Goal: Transaction & Acquisition: Book appointment/travel/reservation

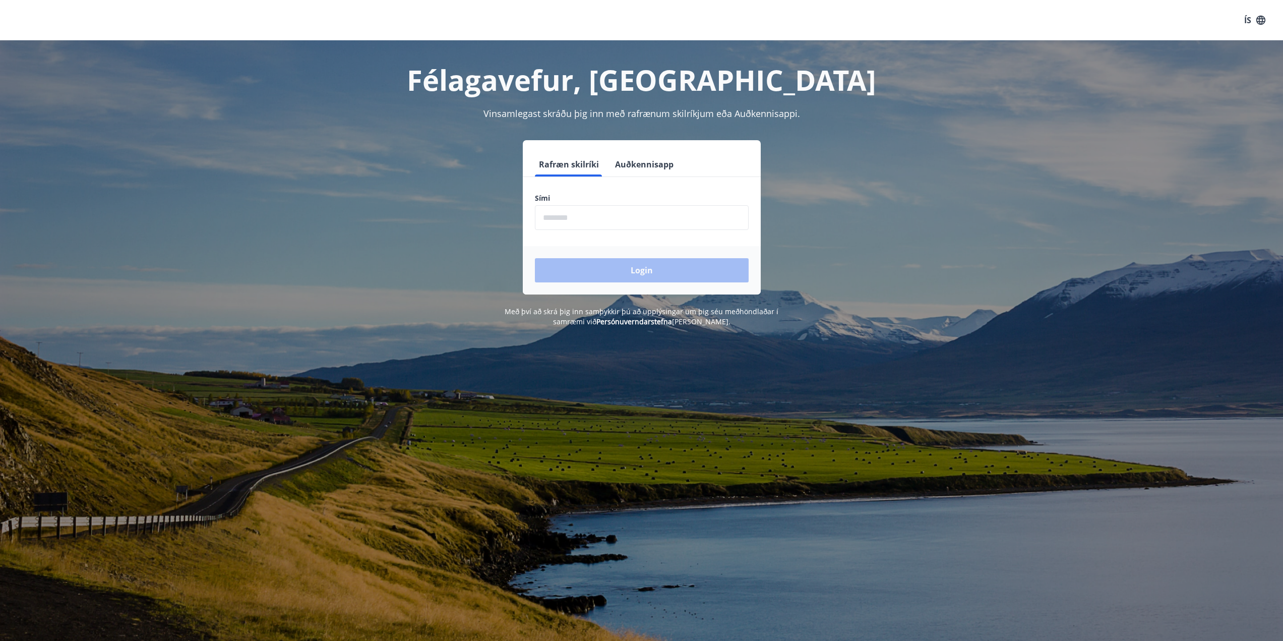
click at [632, 161] on button "Auðkennisapp" at bounding box center [644, 164] width 67 height 24
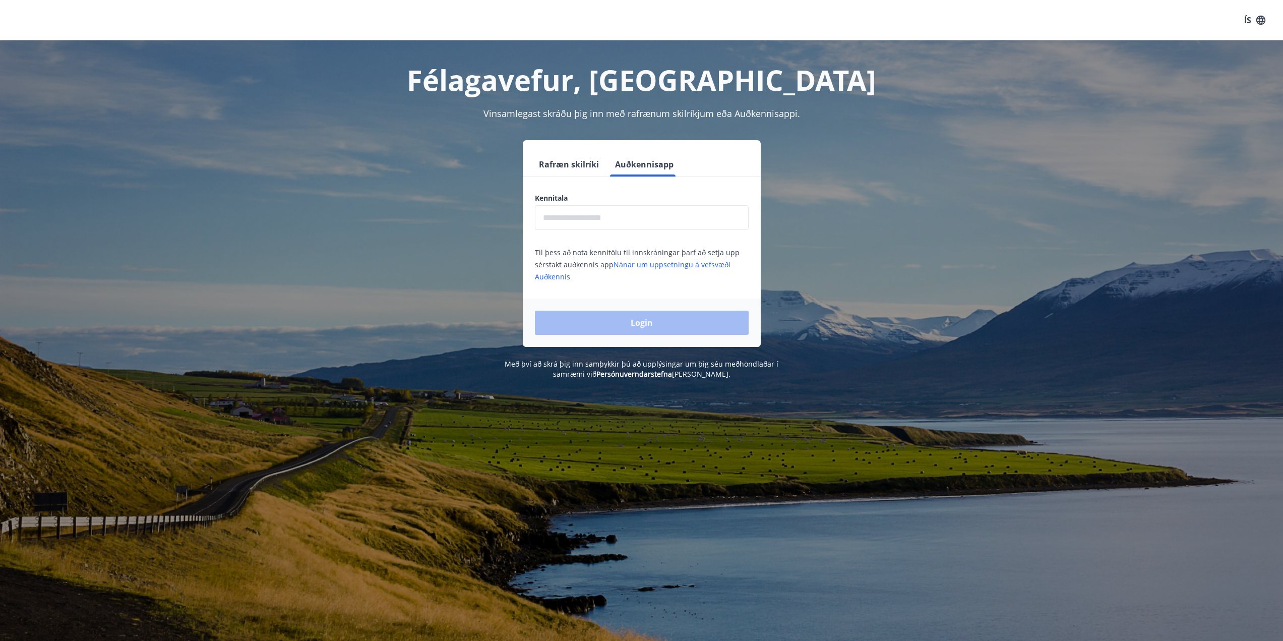
click at [618, 213] on input "text" at bounding box center [642, 217] width 214 height 25
click at [595, 219] on input "**********" at bounding box center [642, 217] width 214 height 25
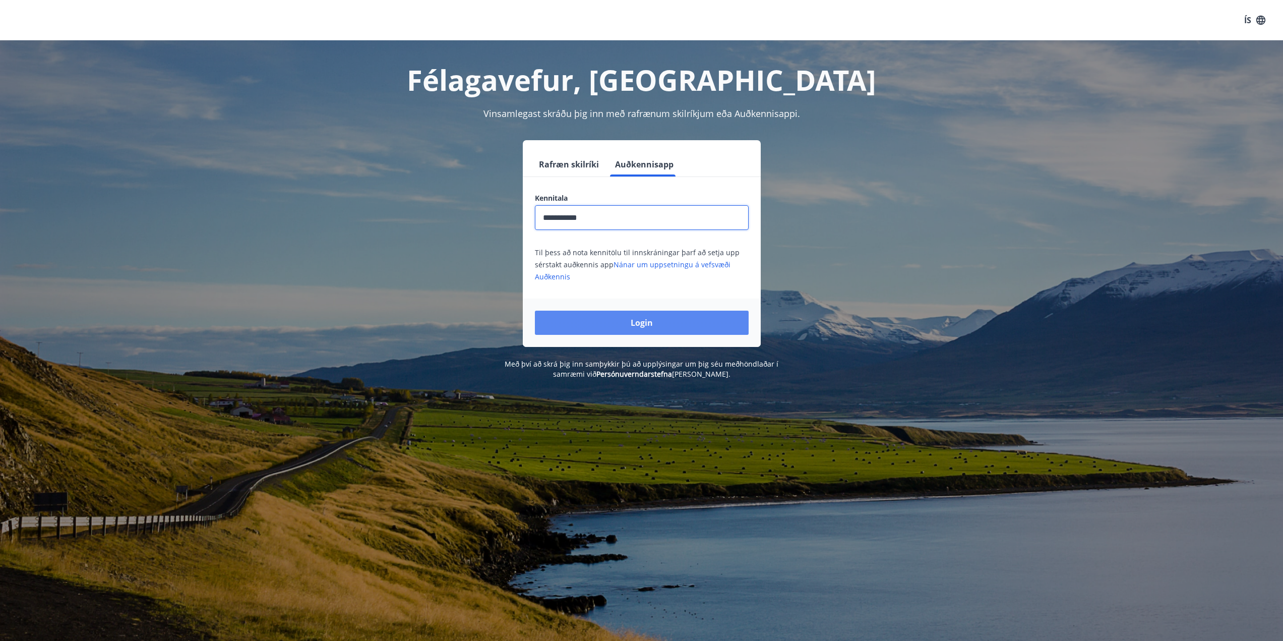
type input "**********"
click at [611, 318] on button "Login" at bounding box center [642, 322] width 214 height 24
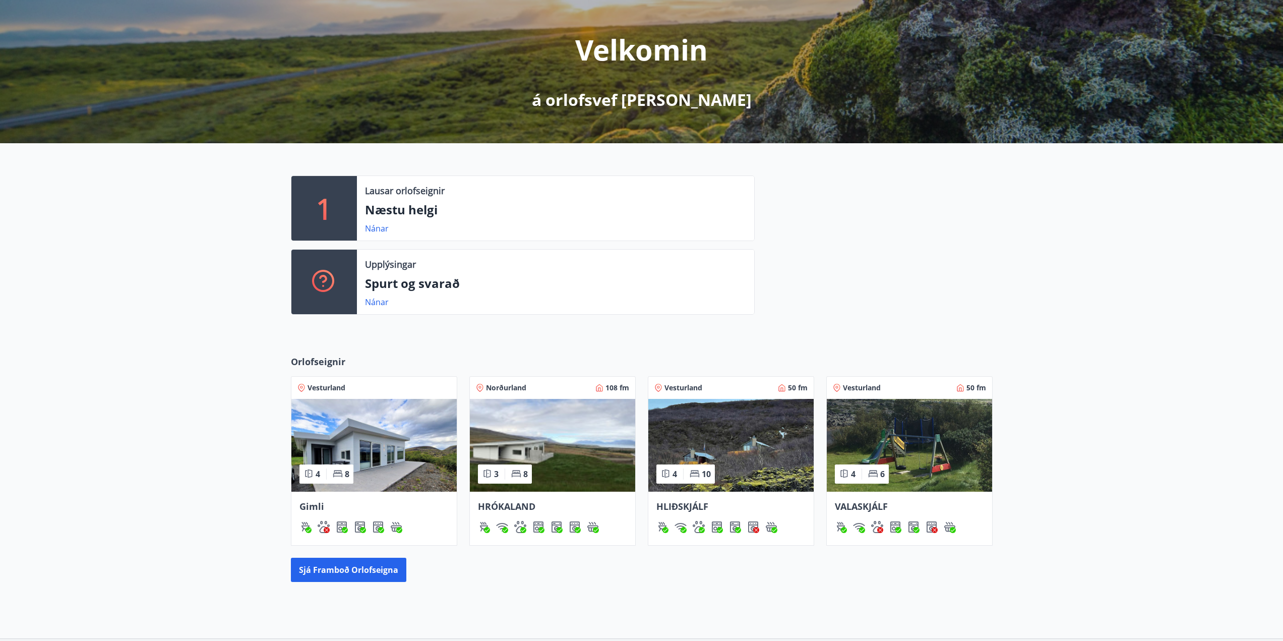
scroll to position [190, 0]
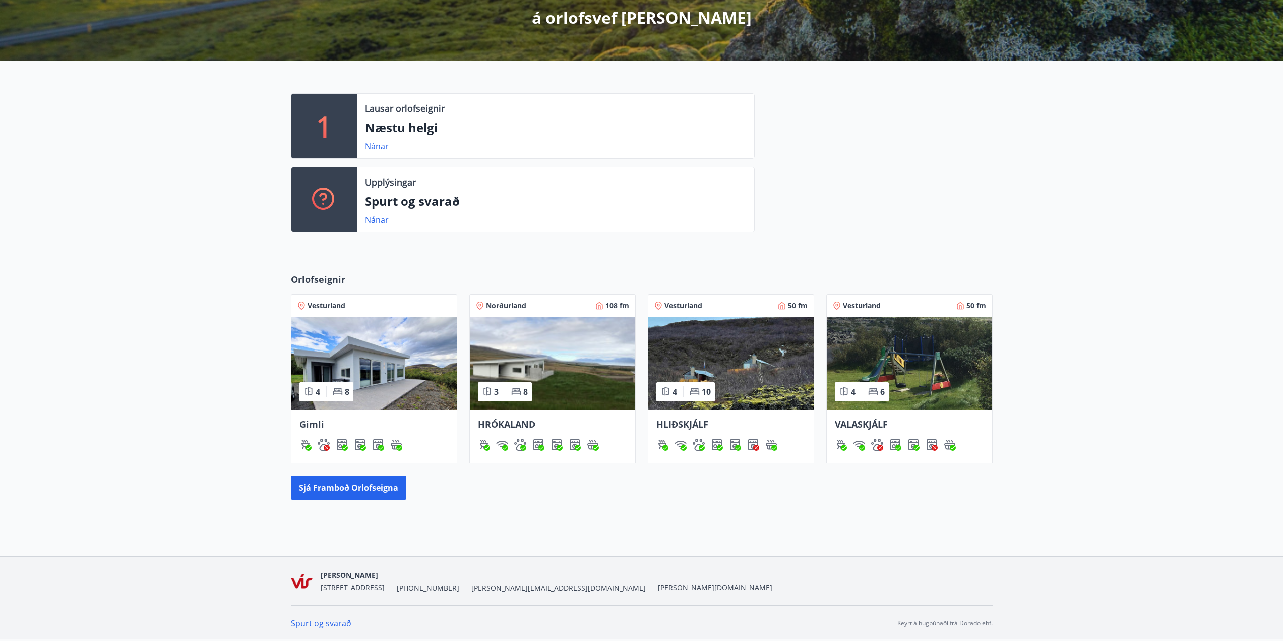
drag, startPoint x: 313, startPoint y: 422, endPoint x: 507, endPoint y: 521, distance: 217.7
click at [555, 552] on div "R [PERSON_NAME] Kennitala 140600-3420 Samtals punktar 7 Inneign : 0 kr. Velkomi…" at bounding box center [641, 203] width 1283 height 706
click at [314, 423] on span "Gimli" at bounding box center [311, 424] width 25 height 12
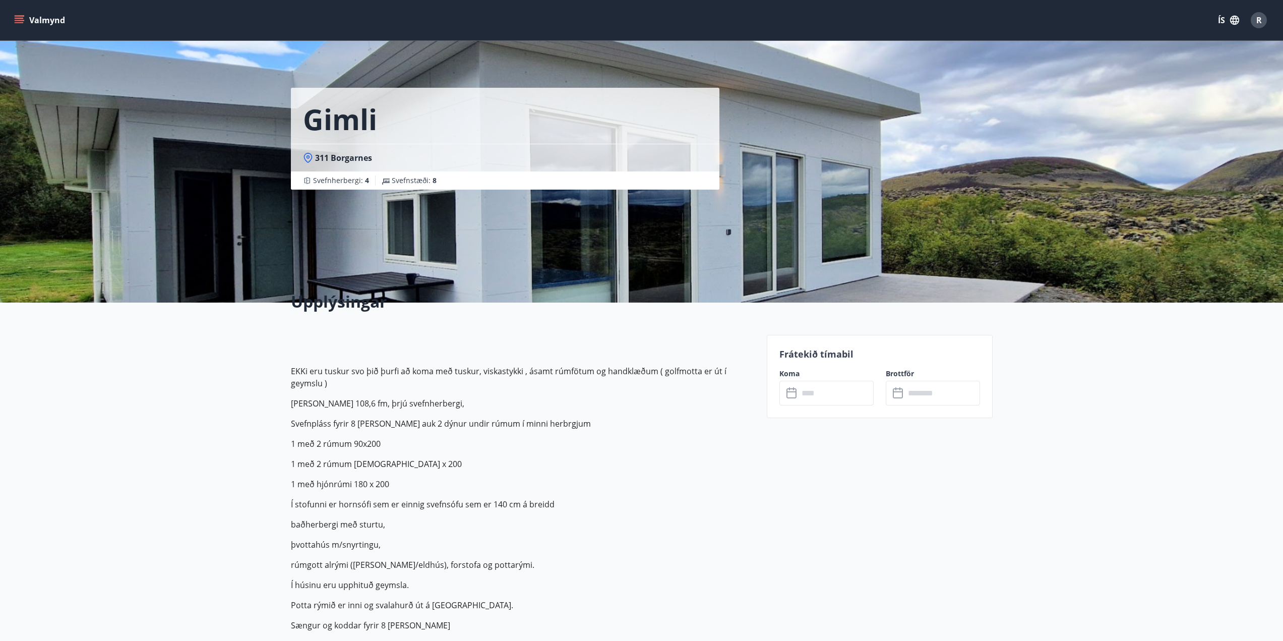
drag, startPoint x: 715, startPoint y: 248, endPoint x: 481, endPoint y: 253, distance: 233.9
click at [494, 253] on div "Gimli 311 Borgarnes Svefnherbergi : 4 Svefnstæði : 8" at bounding box center [525, 151] width 468 height 302
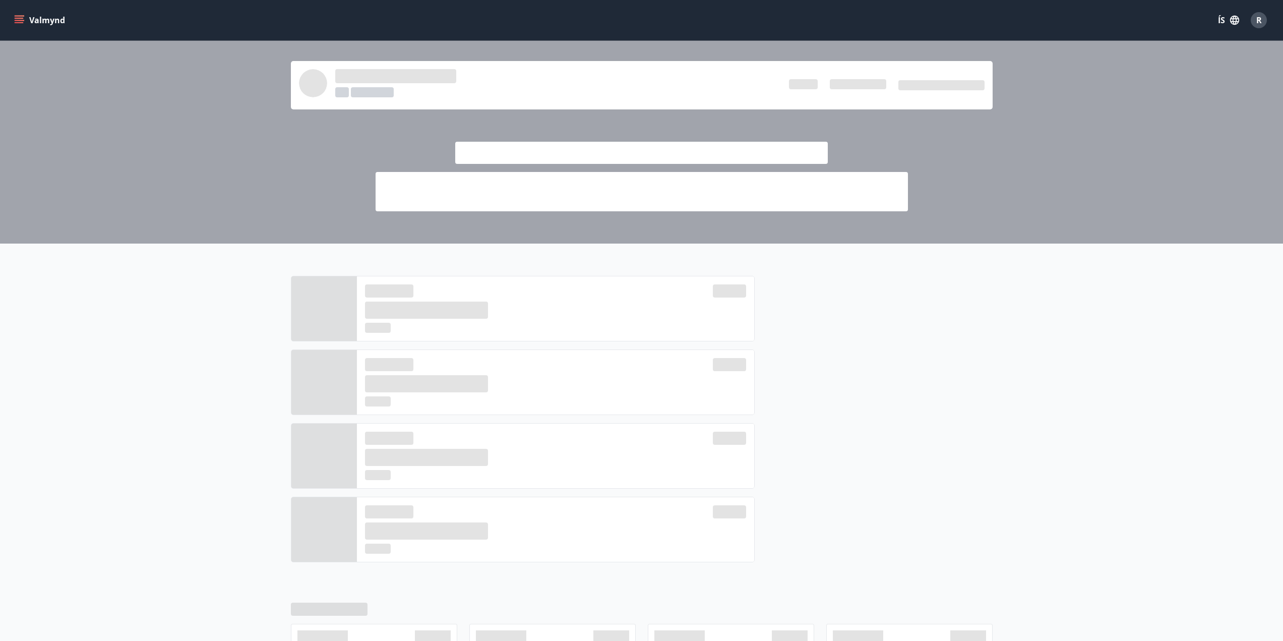
scroll to position [190, 0]
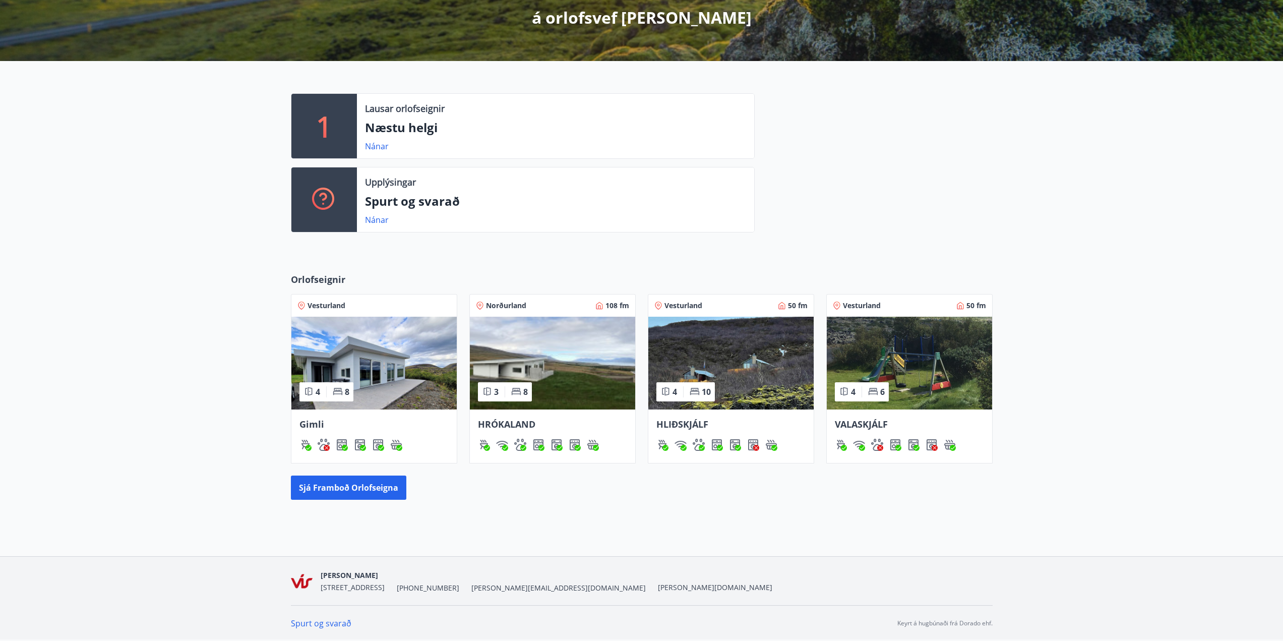
click at [584, 378] on img at bounding box center [552, 362] width 165 height 93
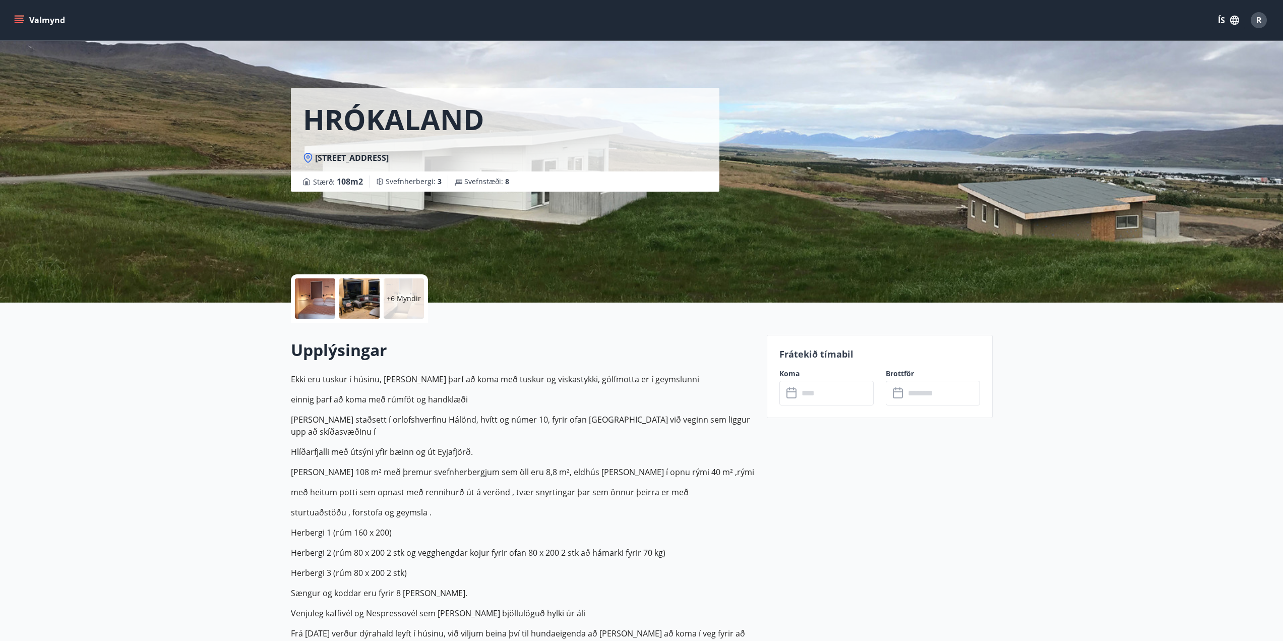
click at [326, 298] on div at bounding box center [315, 298] width 40 height 40
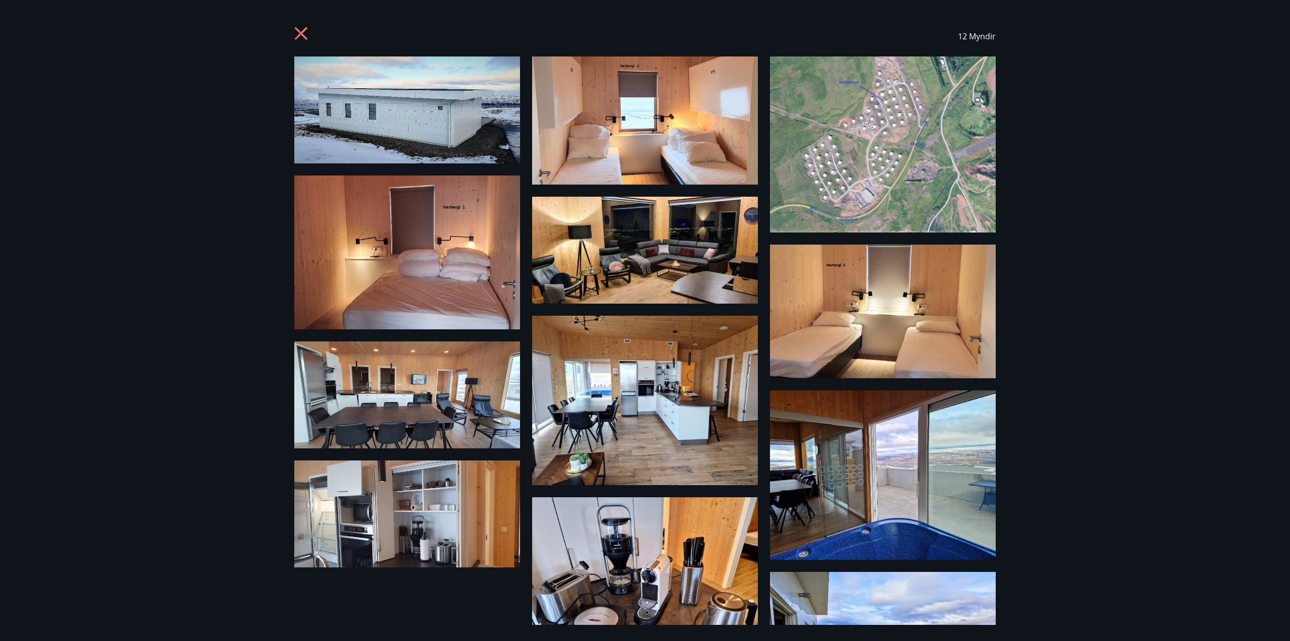
click at [295, 26] on div "12 Myndir" at bounding box center [645, 36] width 702 height 40
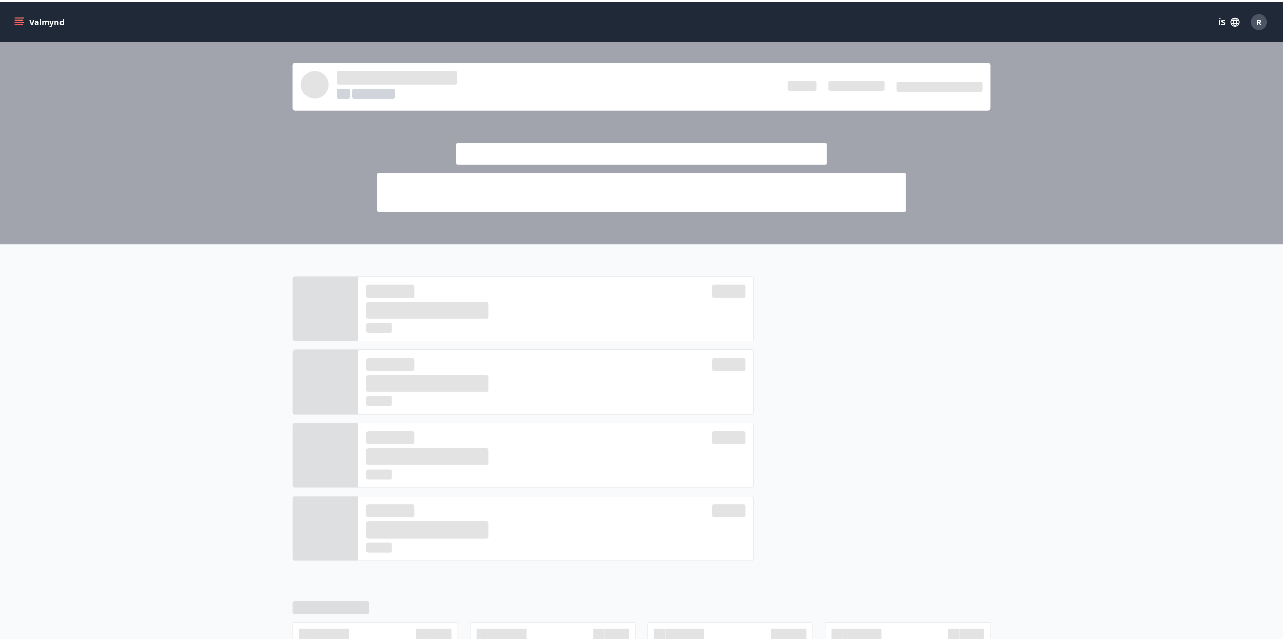
scroll to position [190, 0]
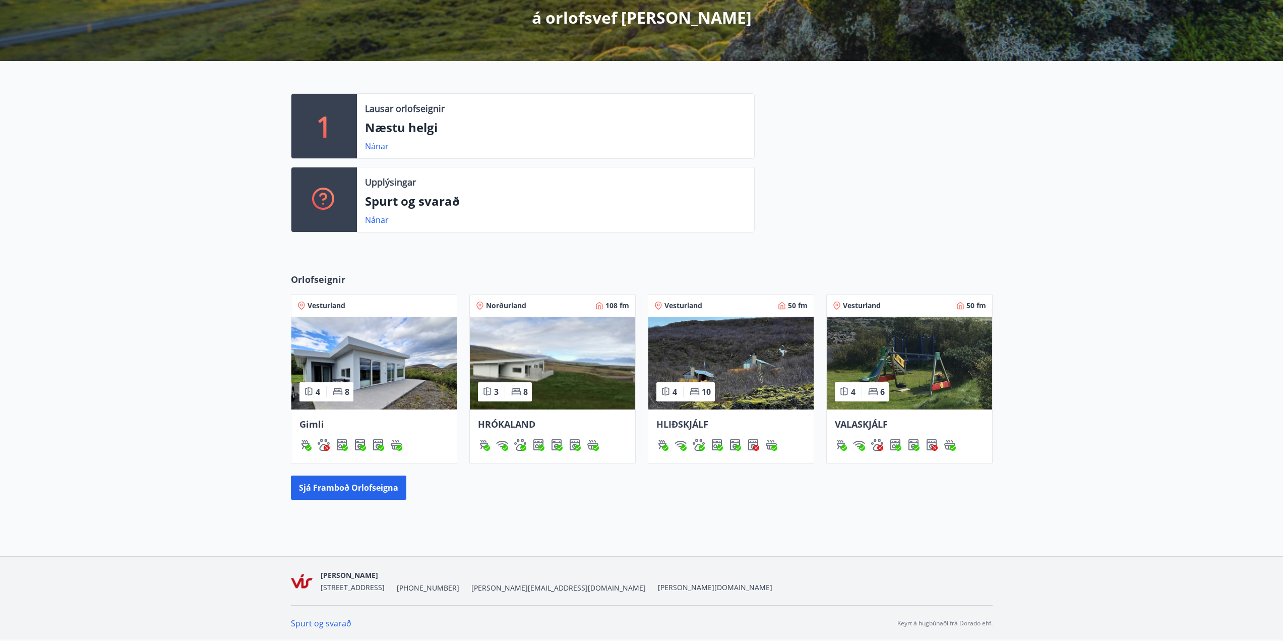
click at [307, 422] on span "Gimli" at bounding box center [311, 424] width 25 height 12
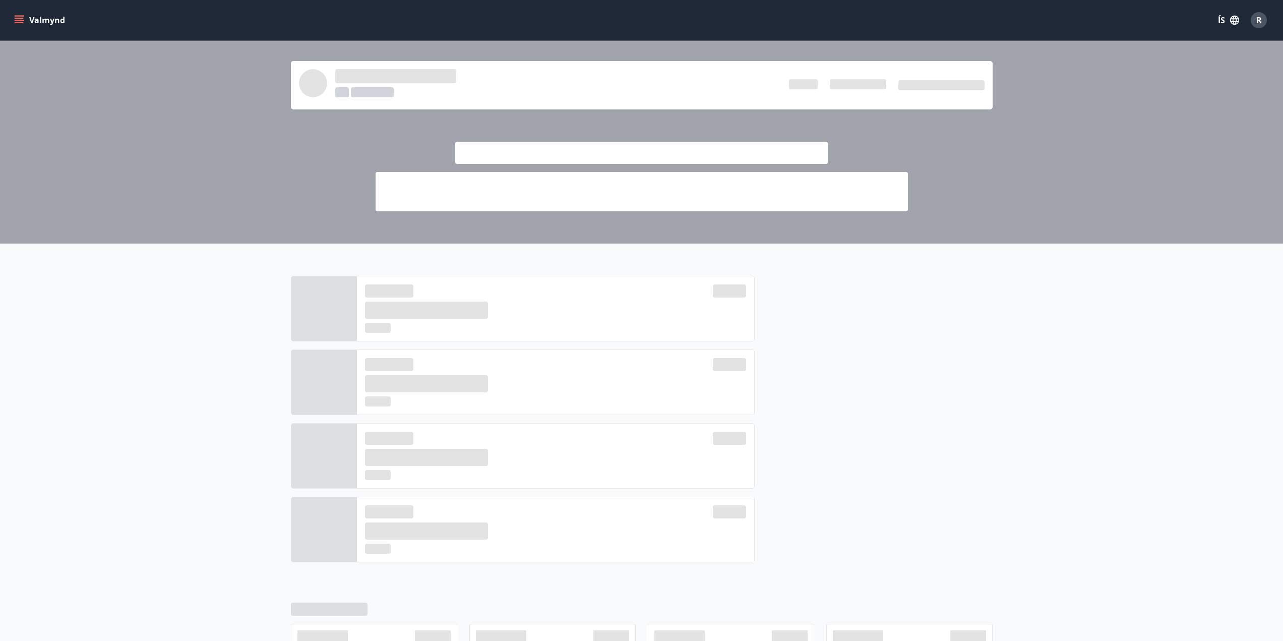
scroll to position [190, 0]
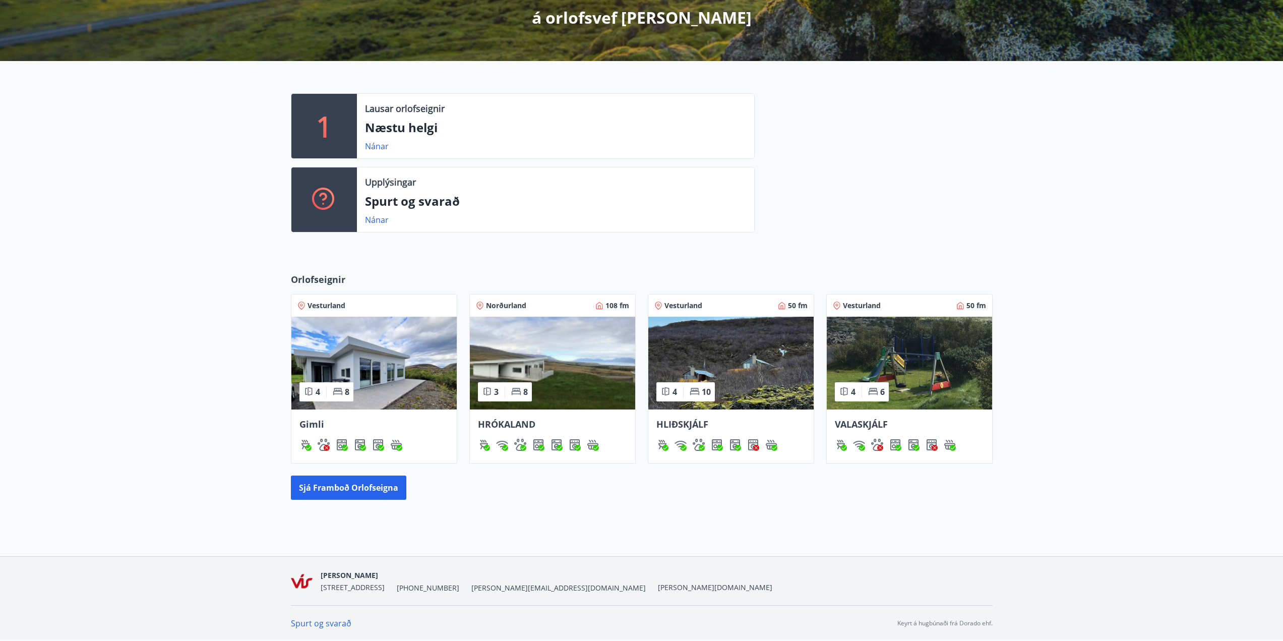
click at [696, 427] on span "HLIÐSKJÁLF" at bounding box center [682, 424] width 52 height 12
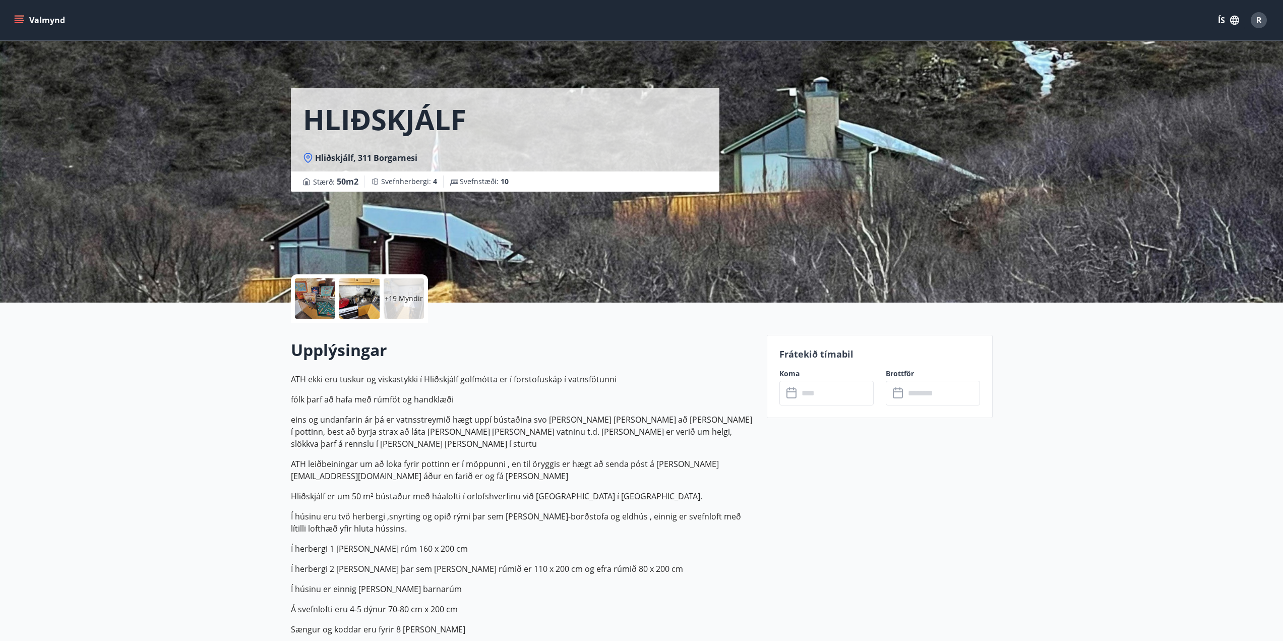
click at [316, 308] on div at bounding box center [315, 298] width 40 height 40
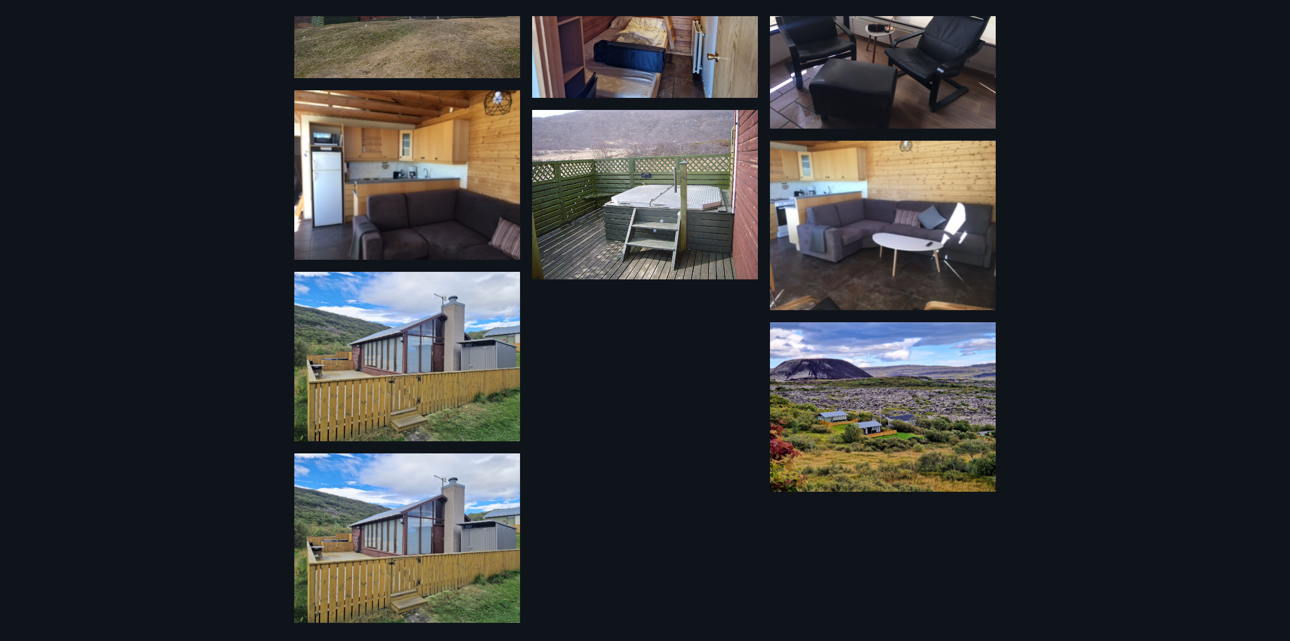
scroll to position [1187, 0]
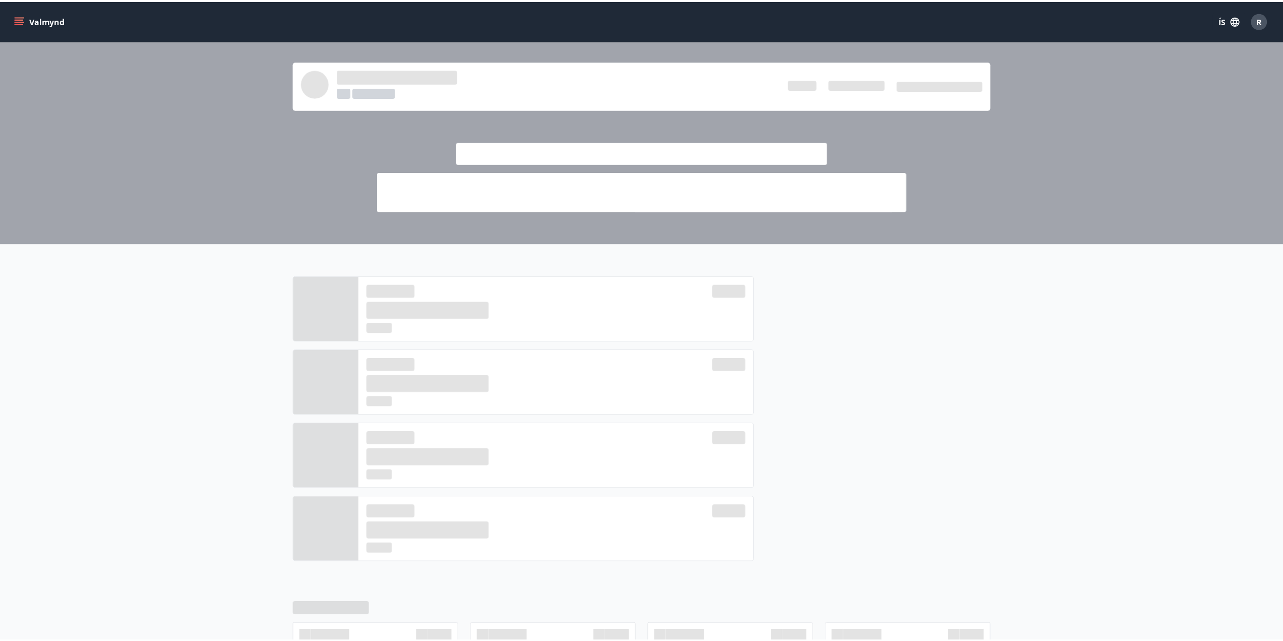
scroll to position [190, 0]
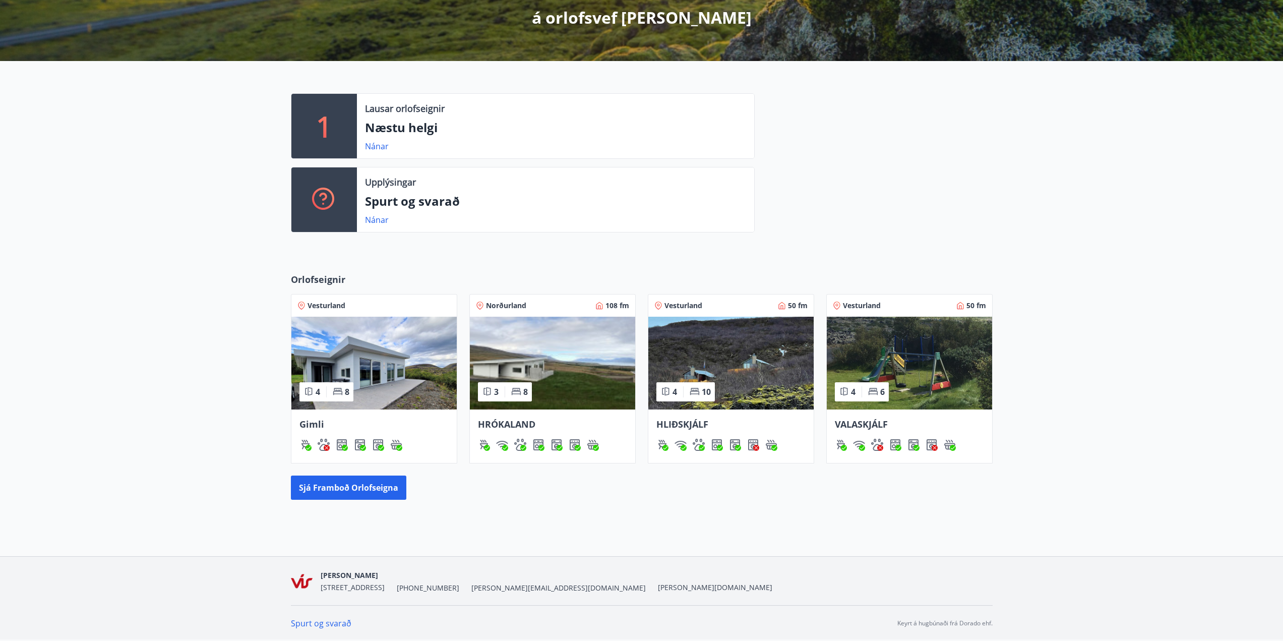
click at [905, 356] on img at bounding box center [908, 362] width 165 height 93
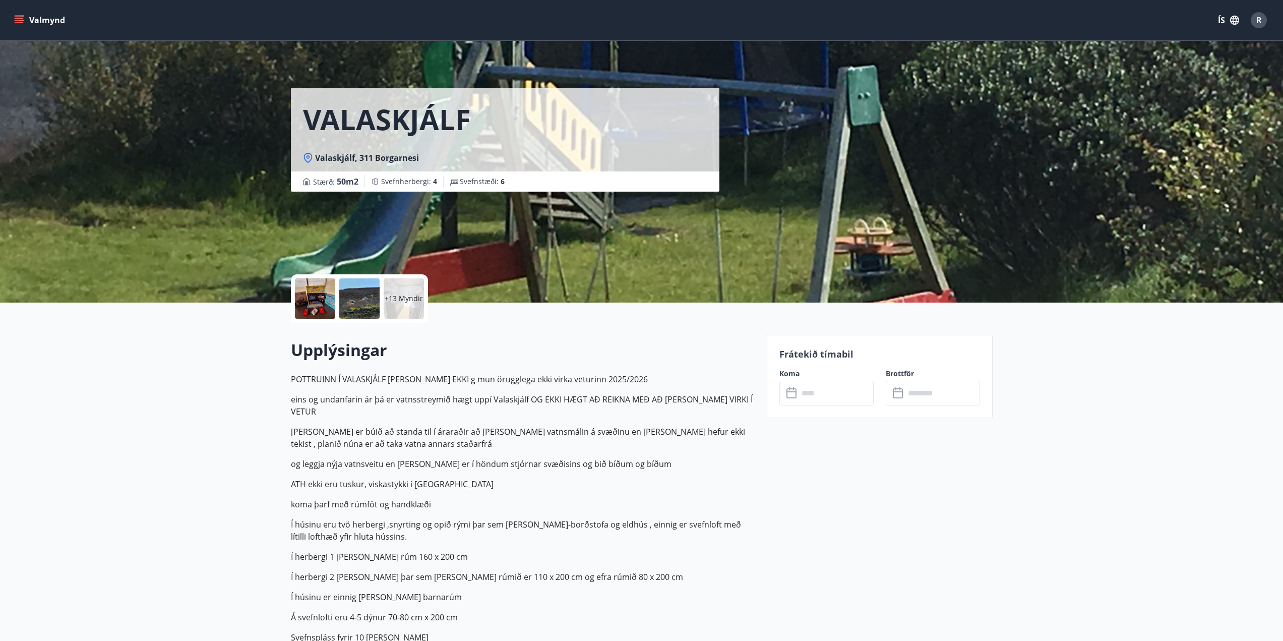
click at [320, 306] on div at bounding box center [315, 298] width 40 height 40
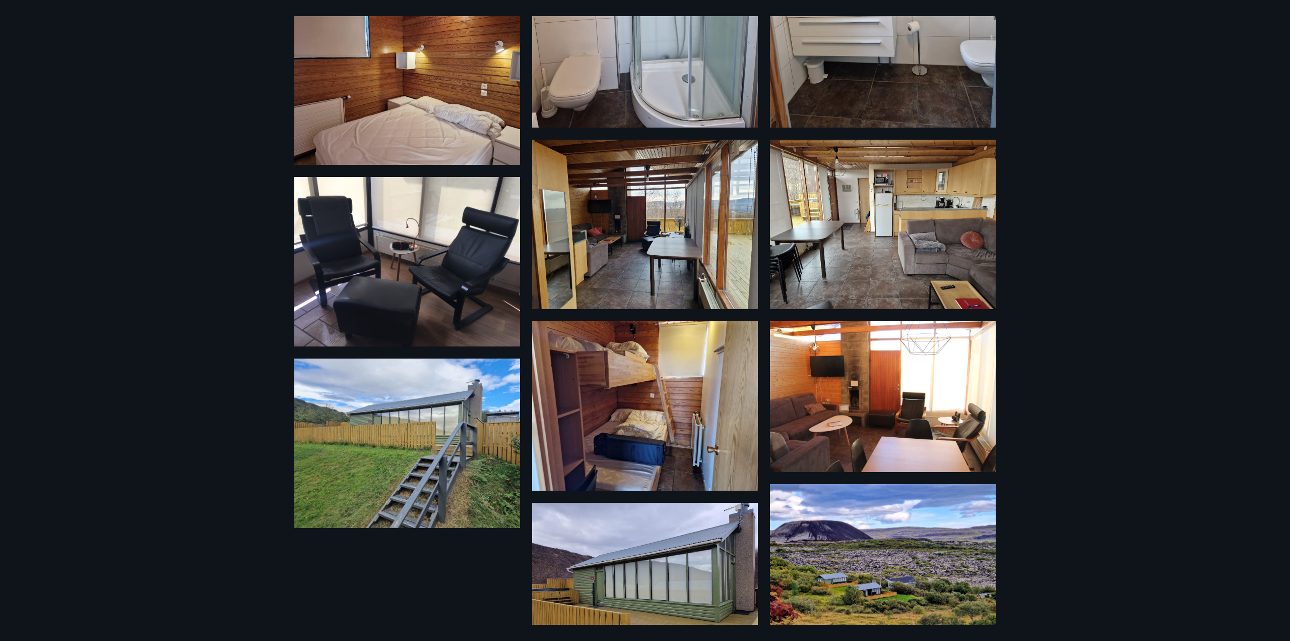
scroll to position [775, 0]
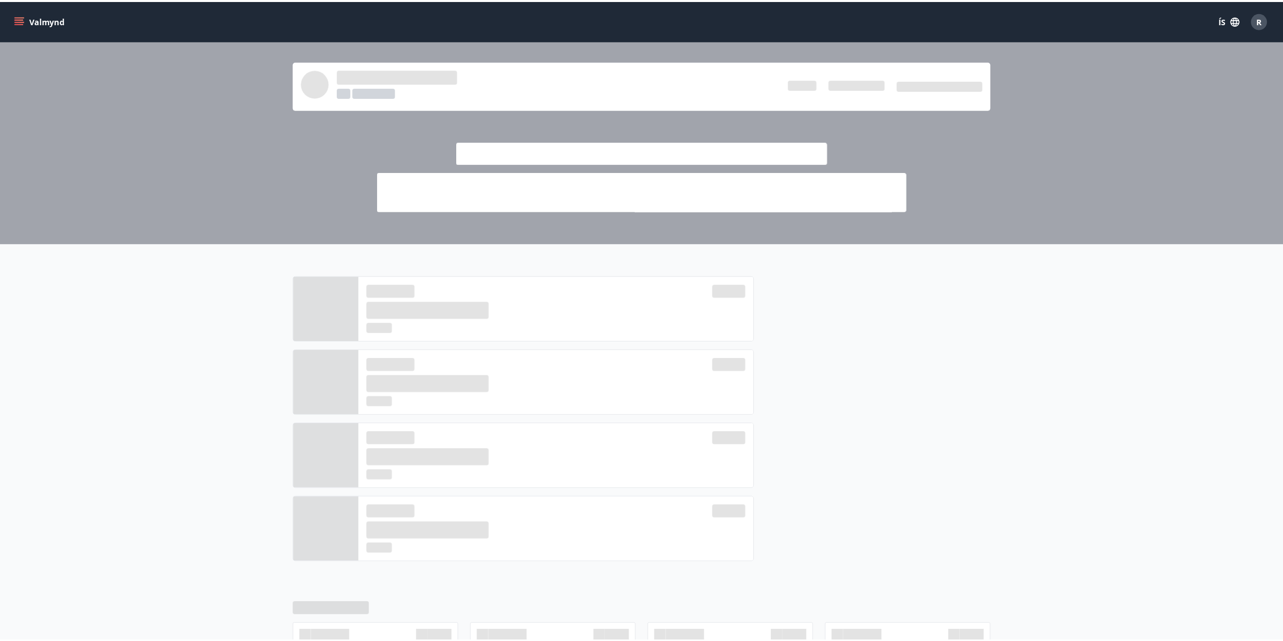
scroll to position [190, 0]
